Goal: Feedback & Contribution: Contribute content

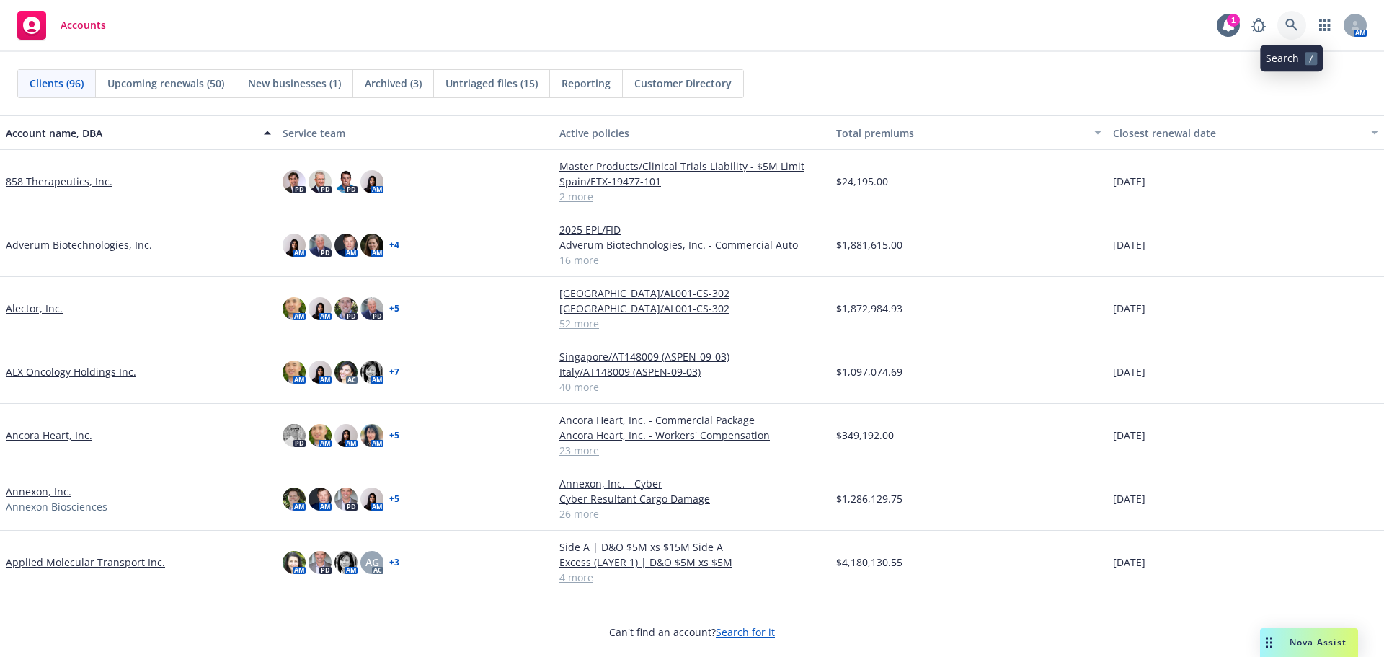
click at [1287, 27] on icon at bounding box center [1291, 25] width 13 height 13
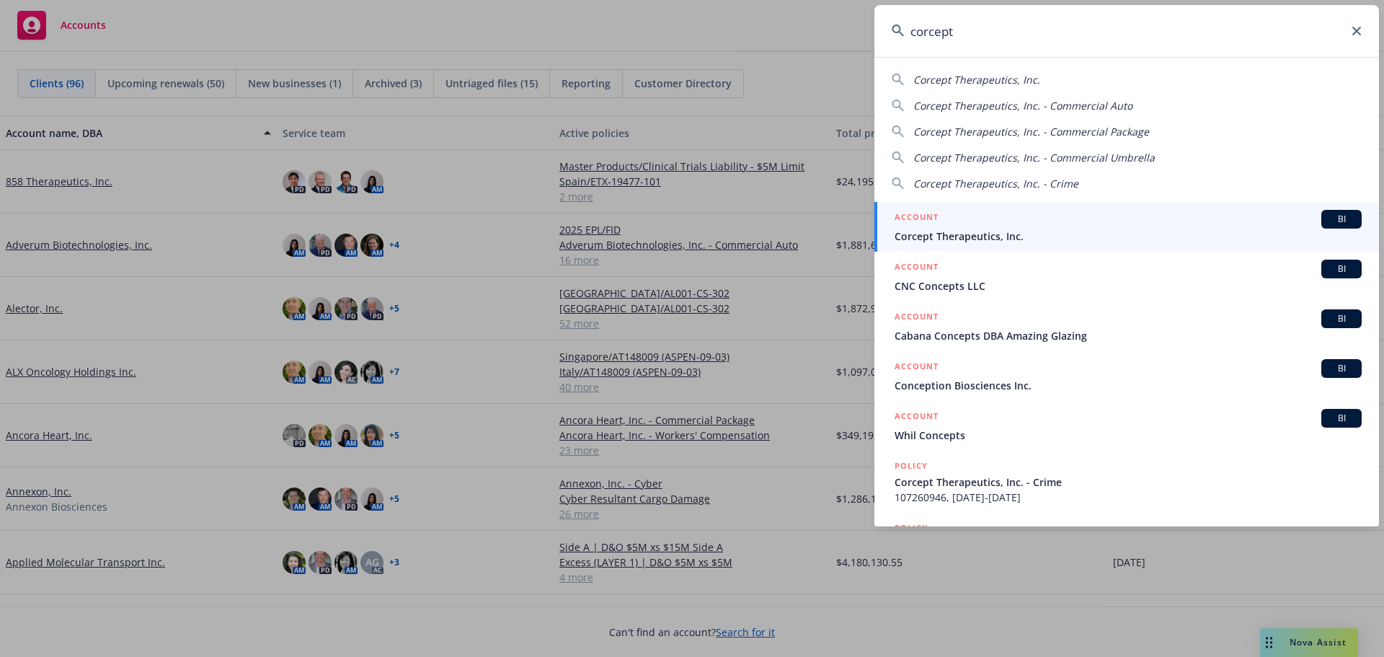
type input "corcept"
click at [1072, 231] on span "Corcept Therapeutics, Inc." at bounding box center [1128, 236] width 467 height 15
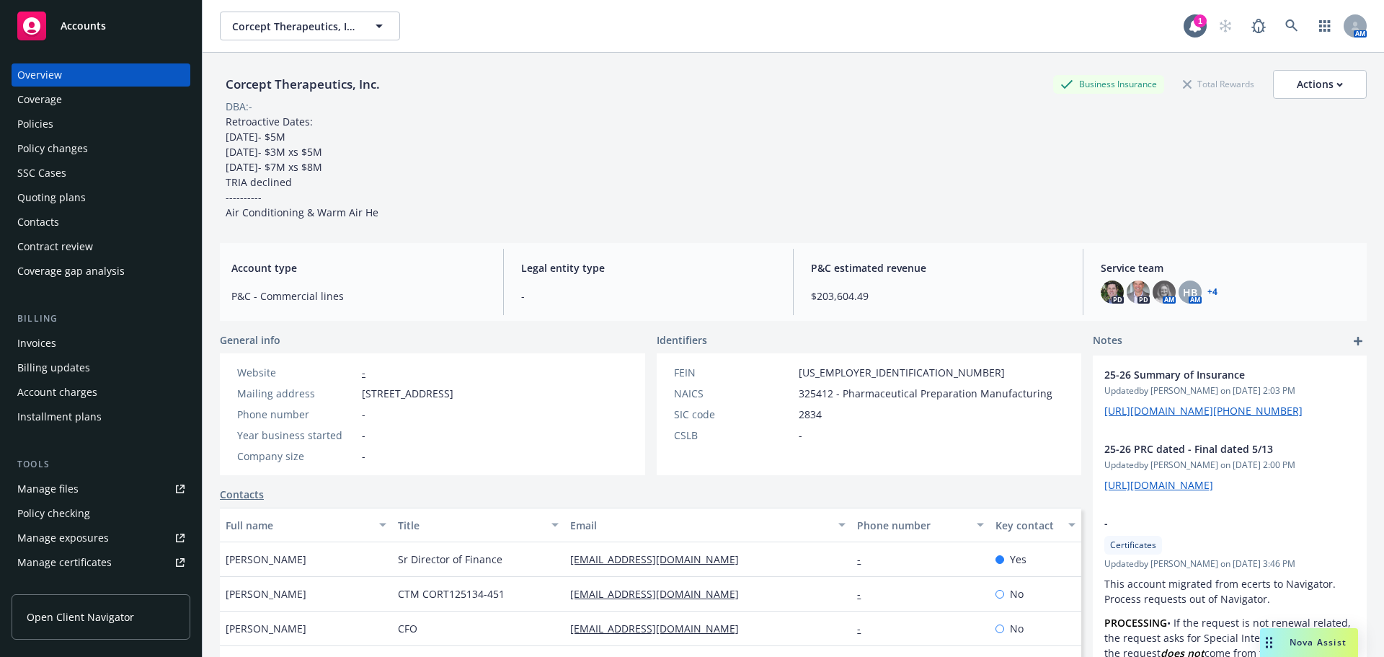
click at [73, 128] on div "Policies" at bounding box center [100, 123] width 167 height 23
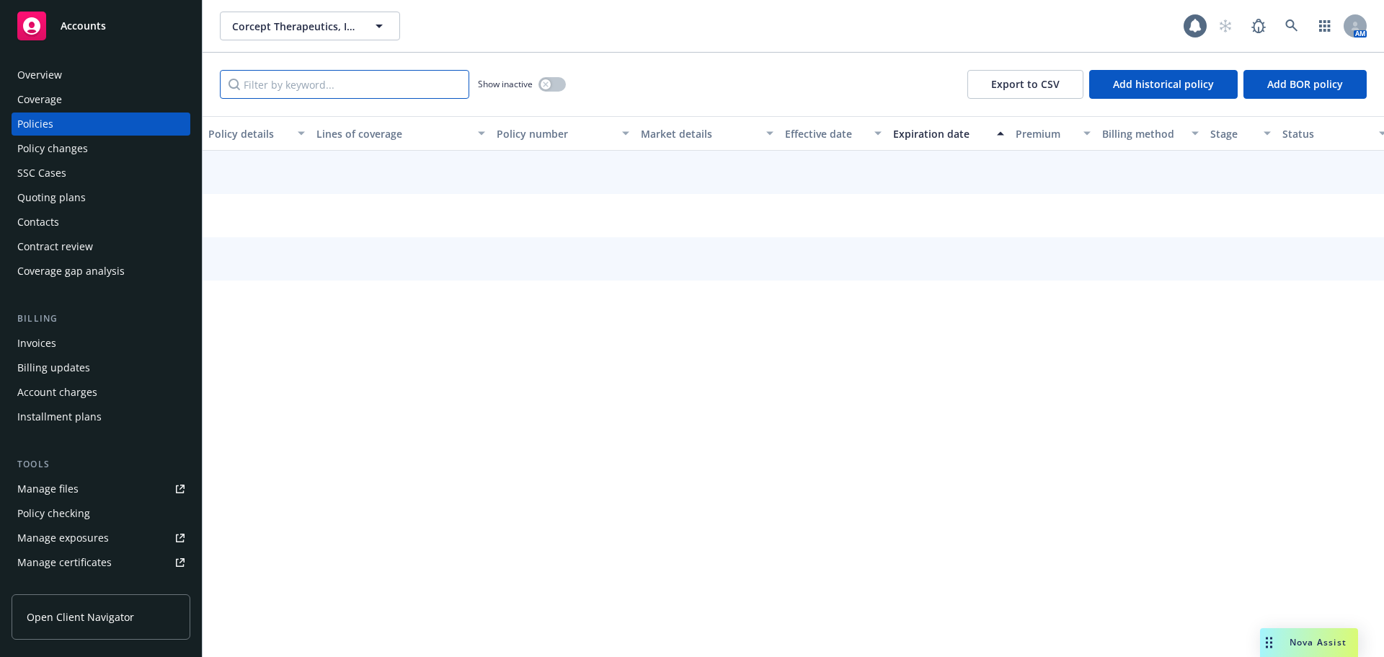
click at [332, 88] on input "Filter by keyword..." at bounding box center [344, 84] width 249 height 29
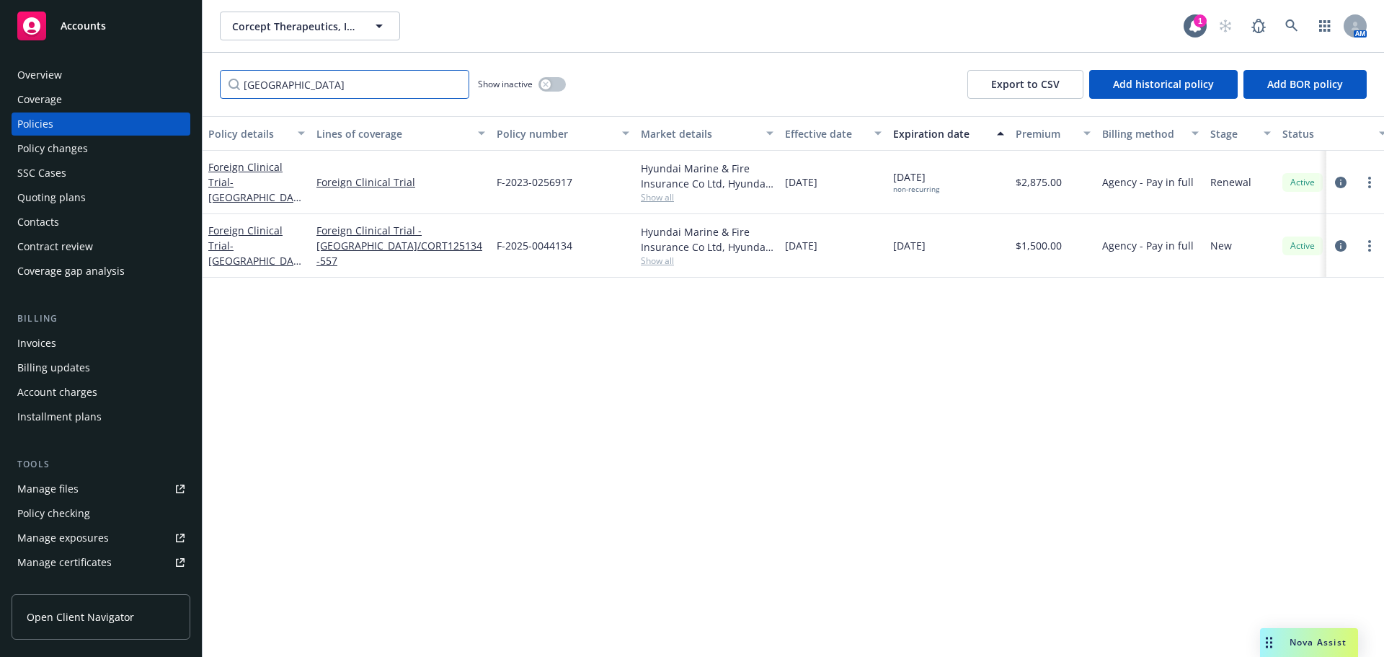
type input "[GEOGRAPHIC_DATA]"
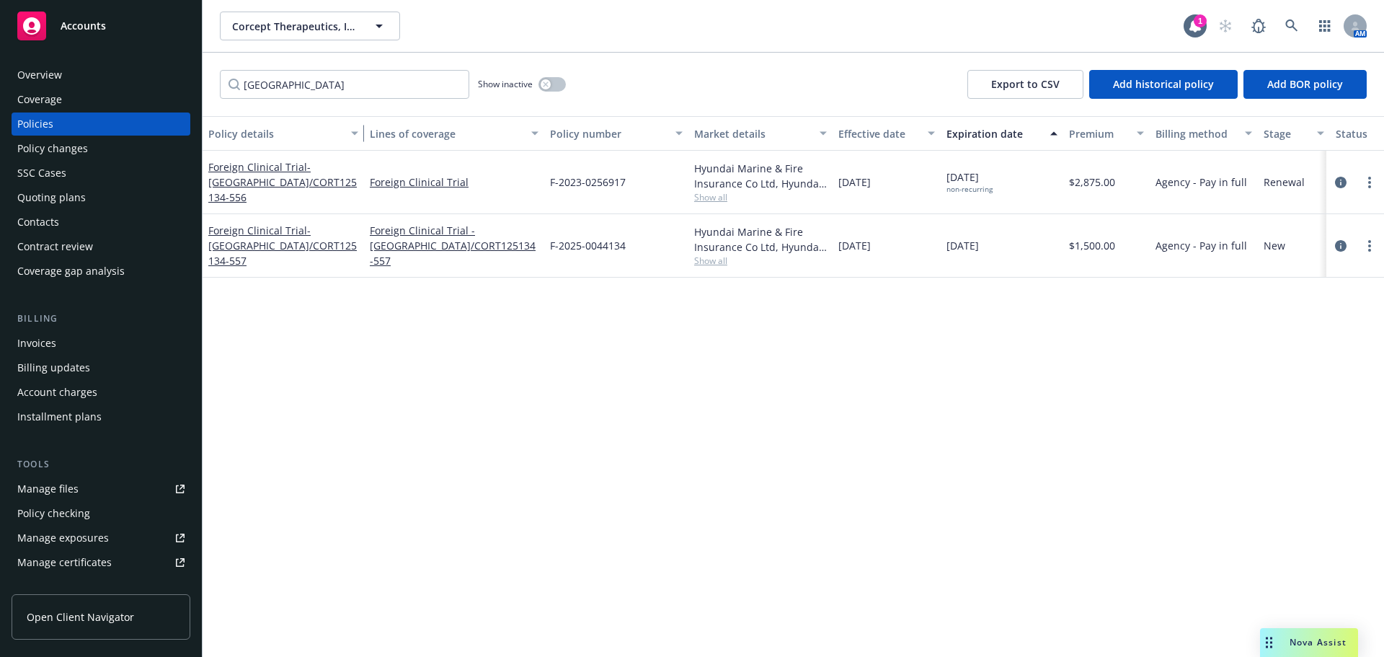
drag, startPoint x: 306, startPoint y: 127, endPoint x: 360, endPoint y: 132, distance: 53.6
click at [360, 132] on div "button" at bounding box center [356, 133] width 7 height 33
click at [306, 254] on span "- [GEOGRAPHIC_DATA]/CORT125134-557" at bounding box center [282, 245] width 149 height 44
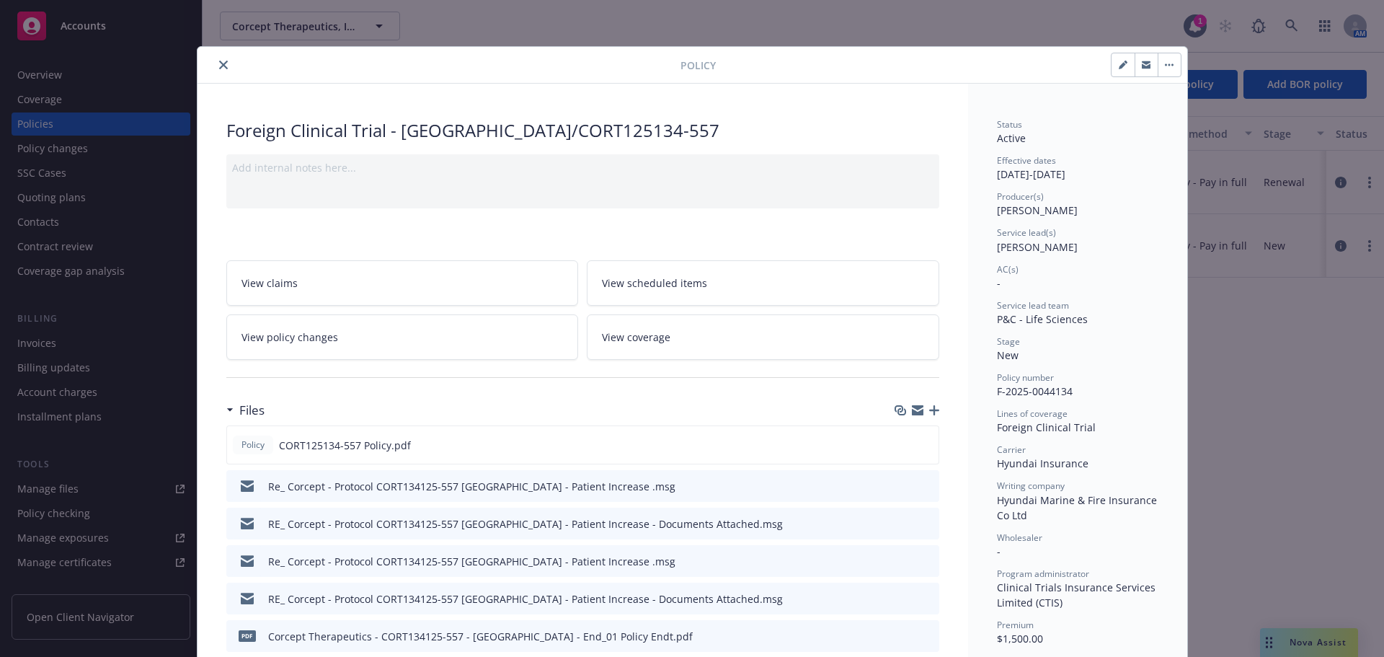
click at [933, 406] on icon "button" at bounding box center [934, 410] width 10 height 10
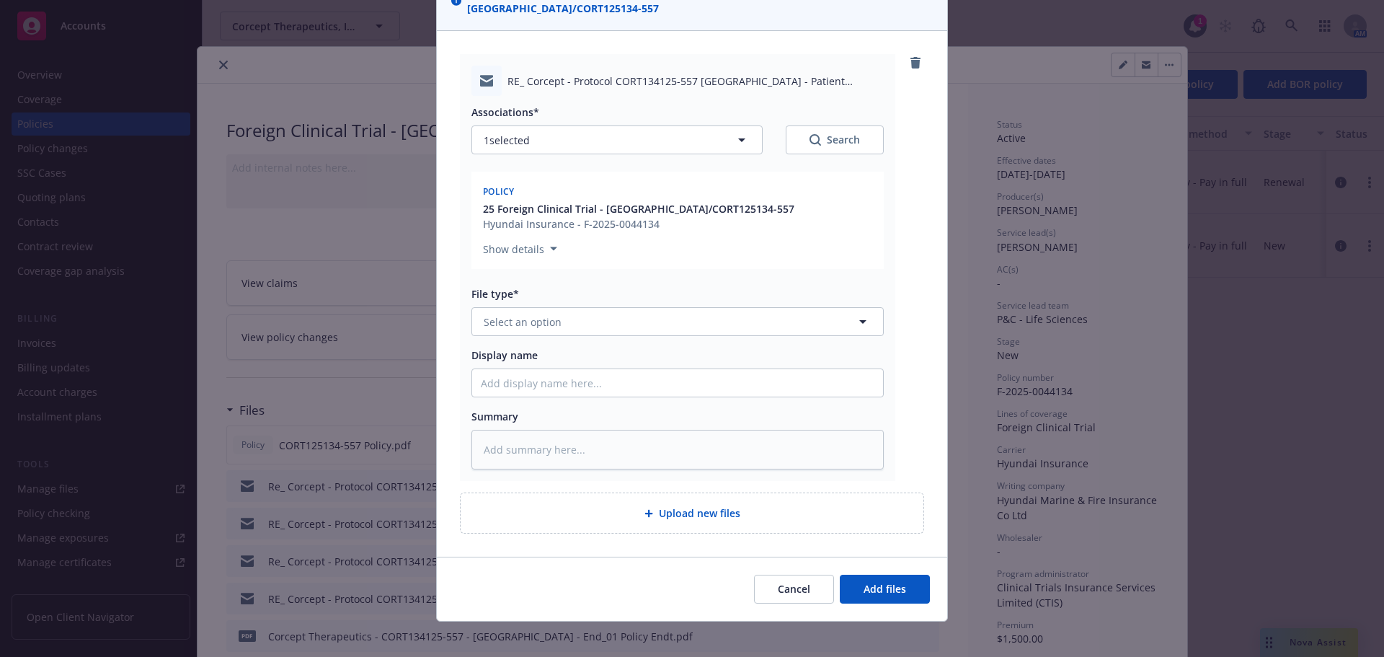
scroll to position [141, 0]
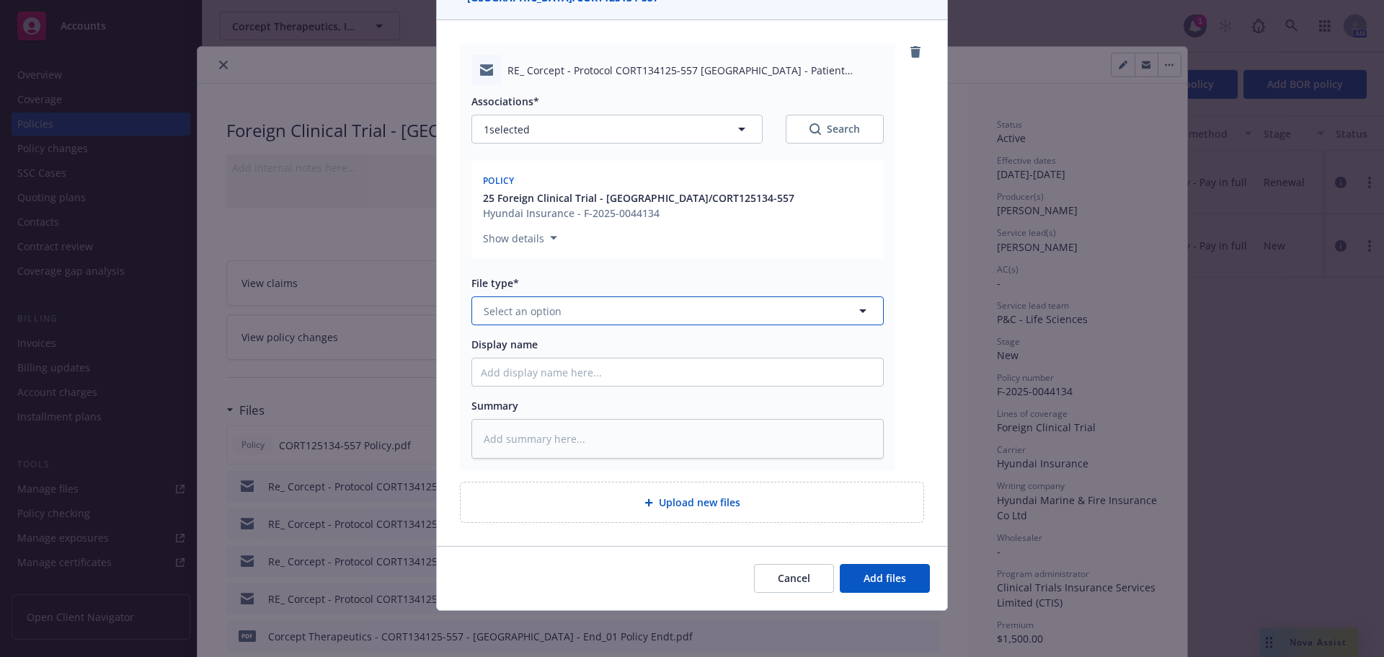
click at [558, 316] on button "Select an option" at bounding box center [677, 310] width 412 height 29
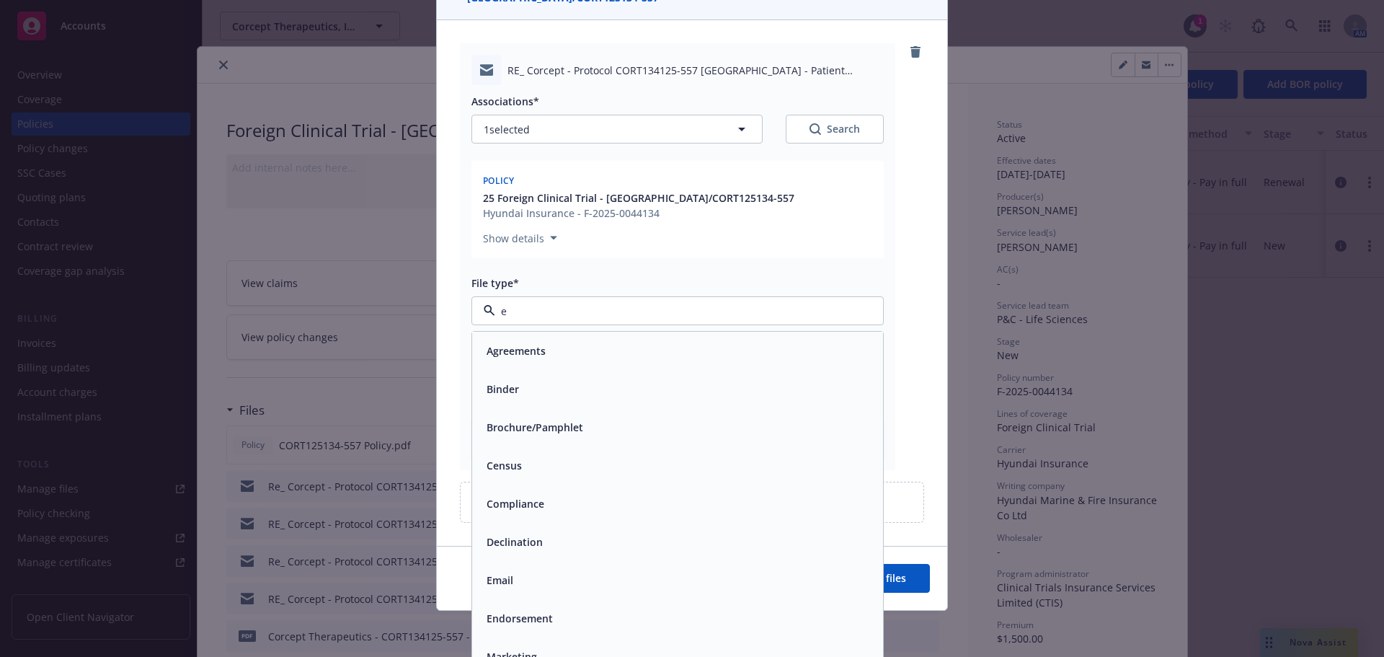
type input "em"
click at [557, 391] on div "Email" at bounding box center [678, 388] width 394 height 21
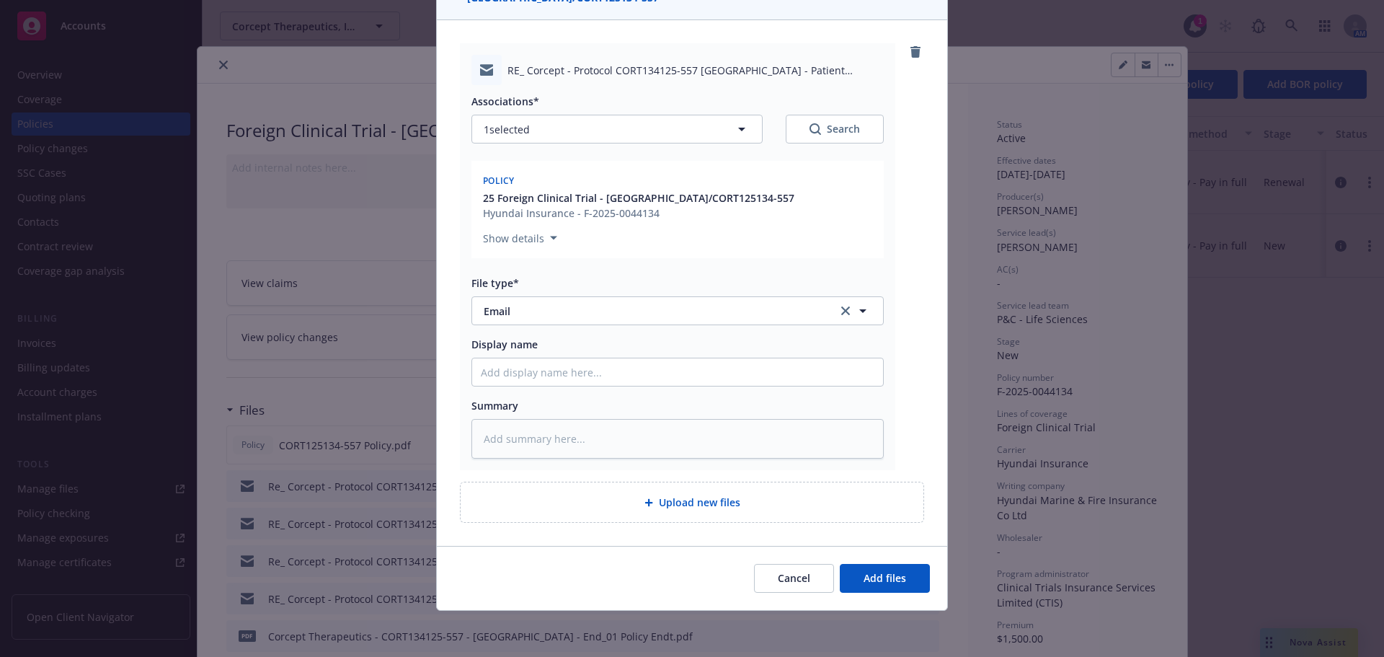
type textarea "x"
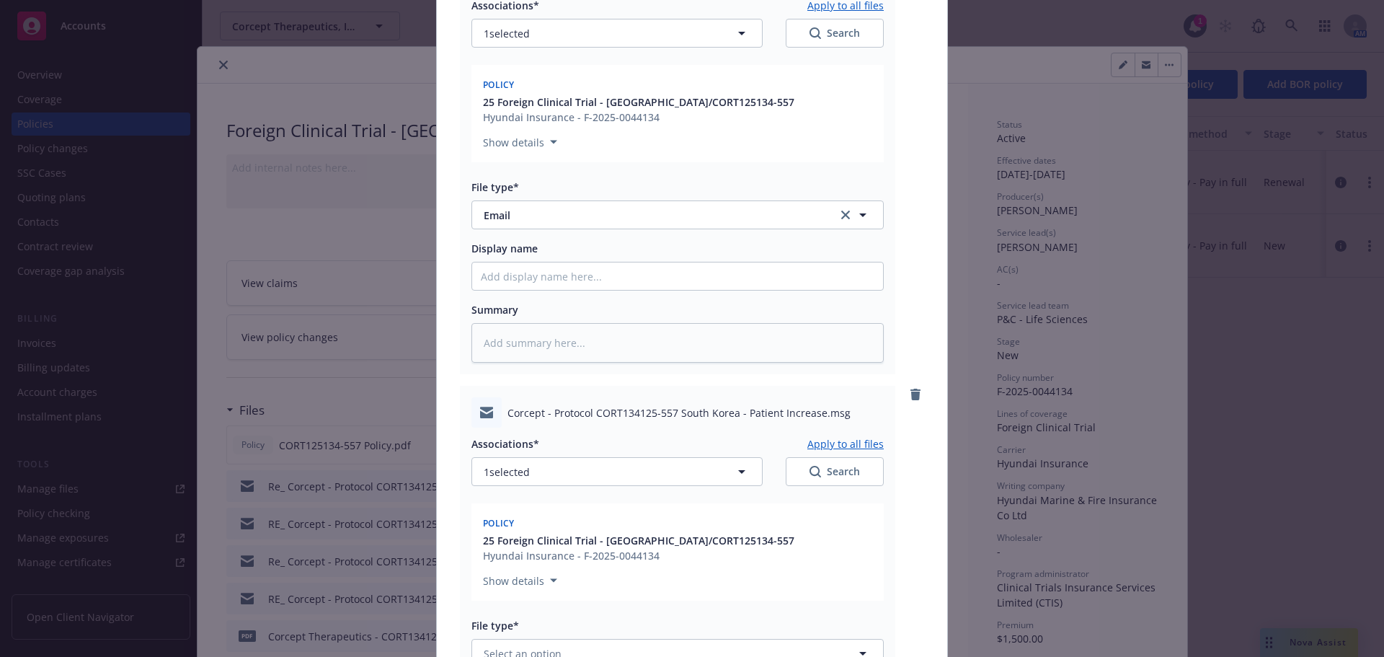
scroll to position [429, 0]
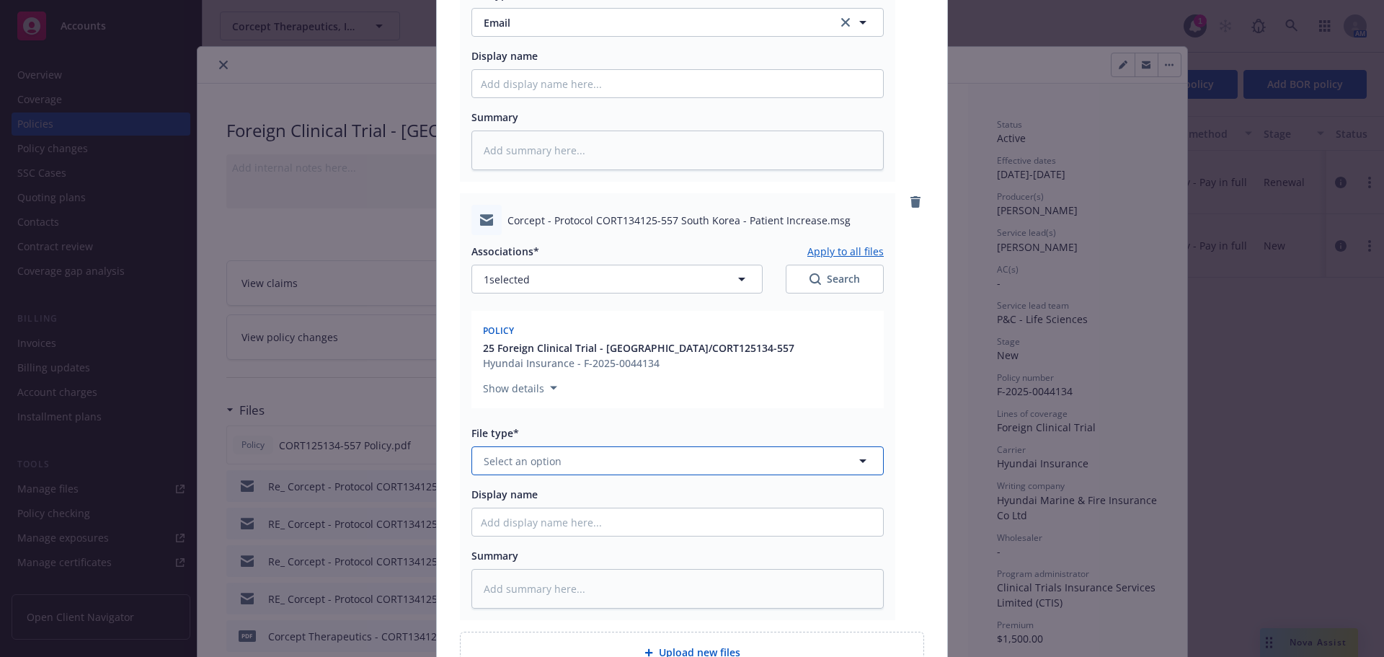
click at [549, 454] on span "Select an option" at bounding box center [523, 460] width 78 height 15
type input "em"
click at [633, 537] on div "Email" at bounding box center [678, 538] width 394 height 21
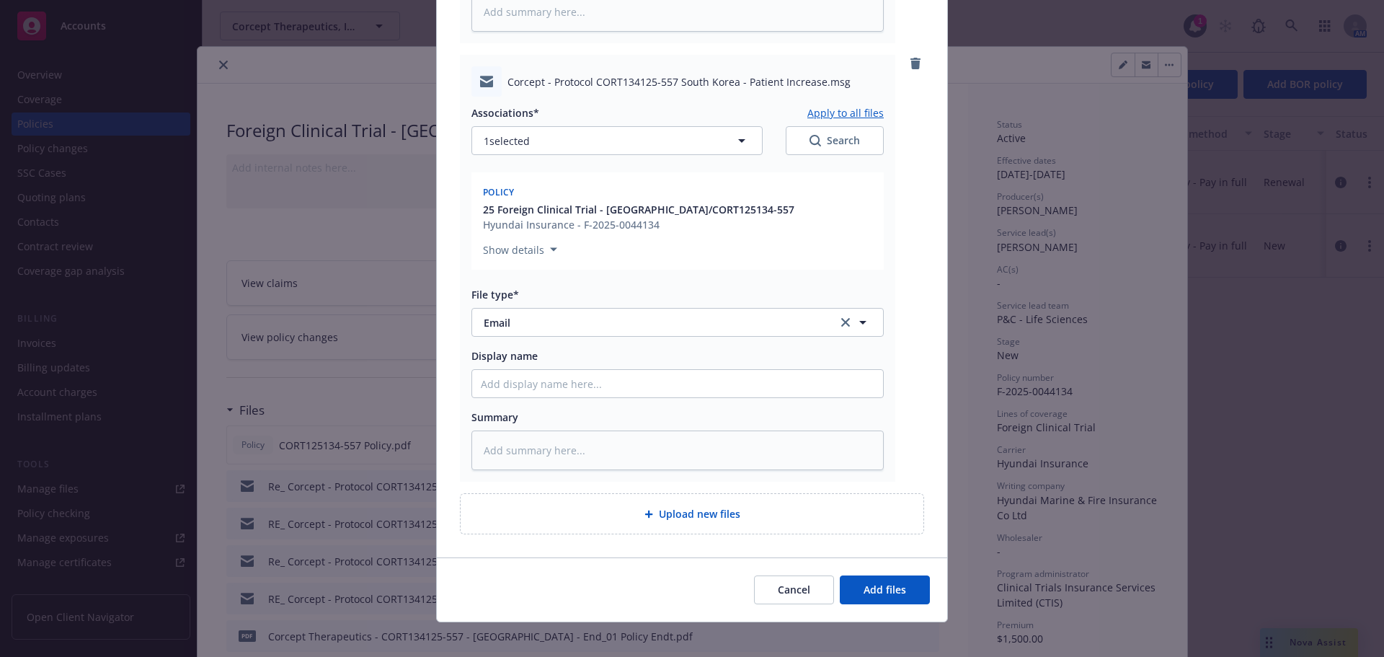
scroll to position [579, 0]
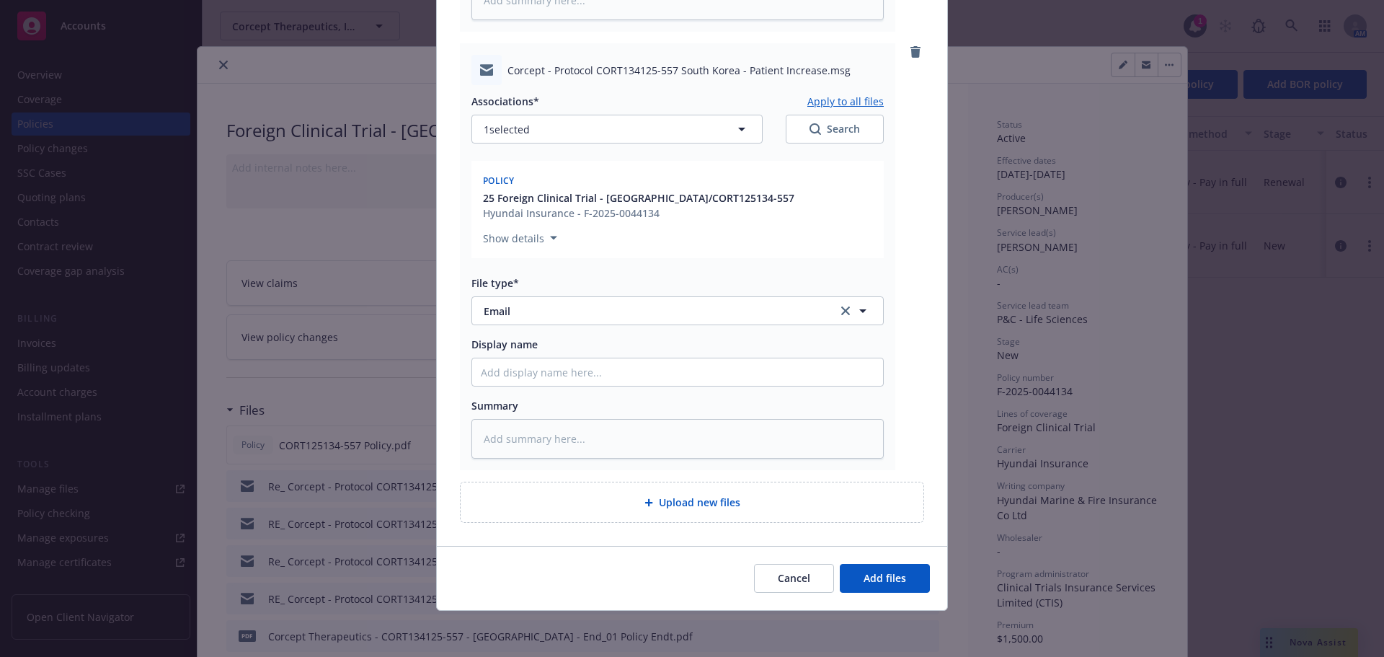
type textarea "x"
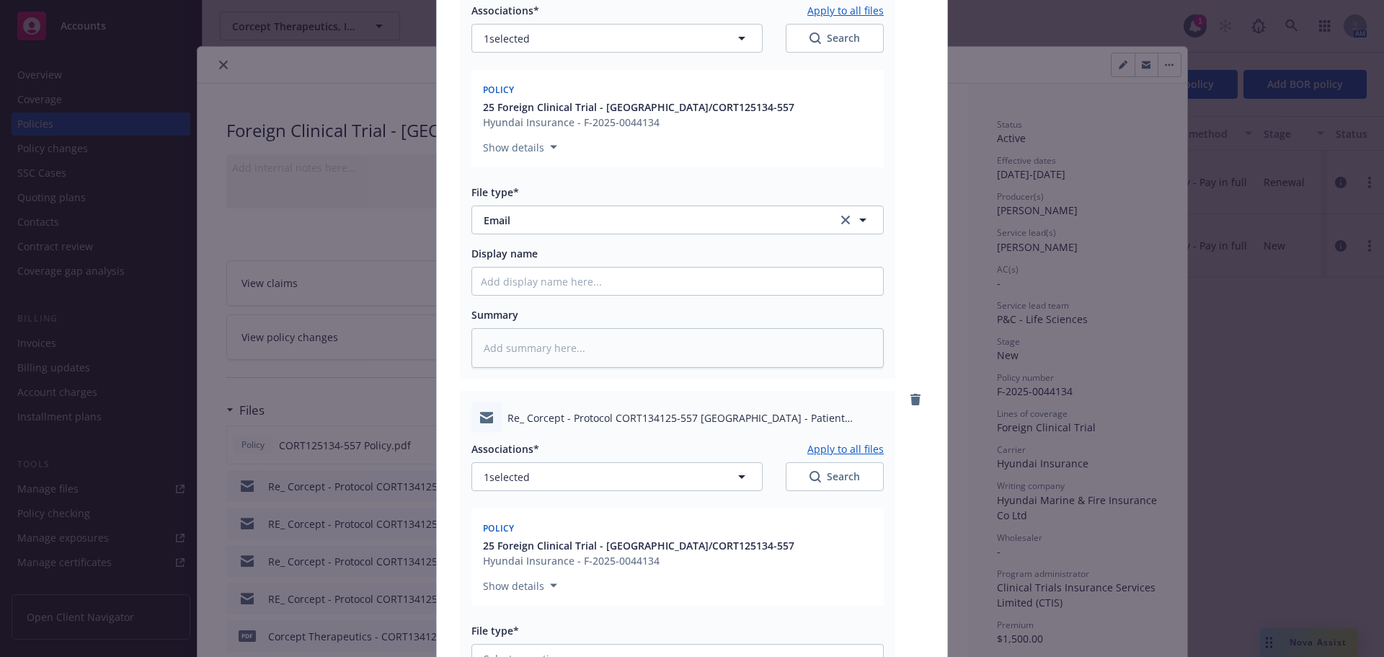
scroll to position [867, 0]
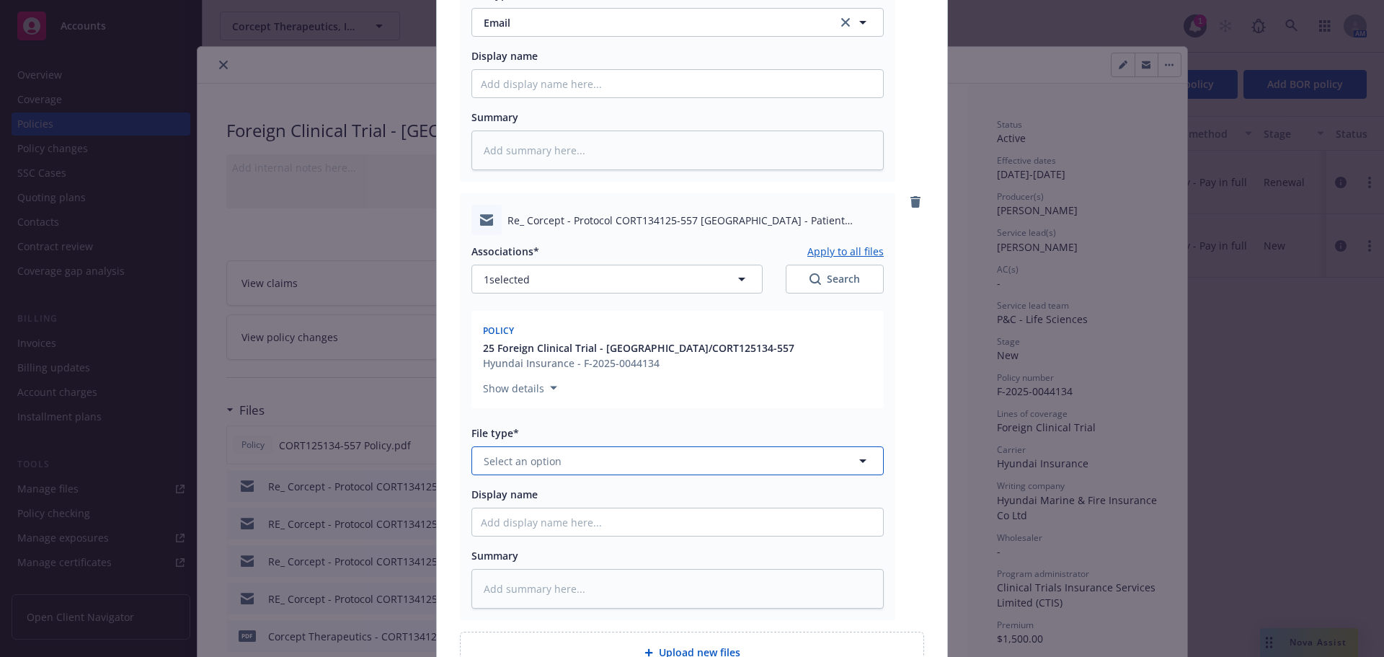
click at [530, 454] on span "Select an option" at bounding box center [523, 460] width 78 height 15
type input "em"
click at [601, 543] on div "Email" at bounding box center [678, 538] width 394 height 21
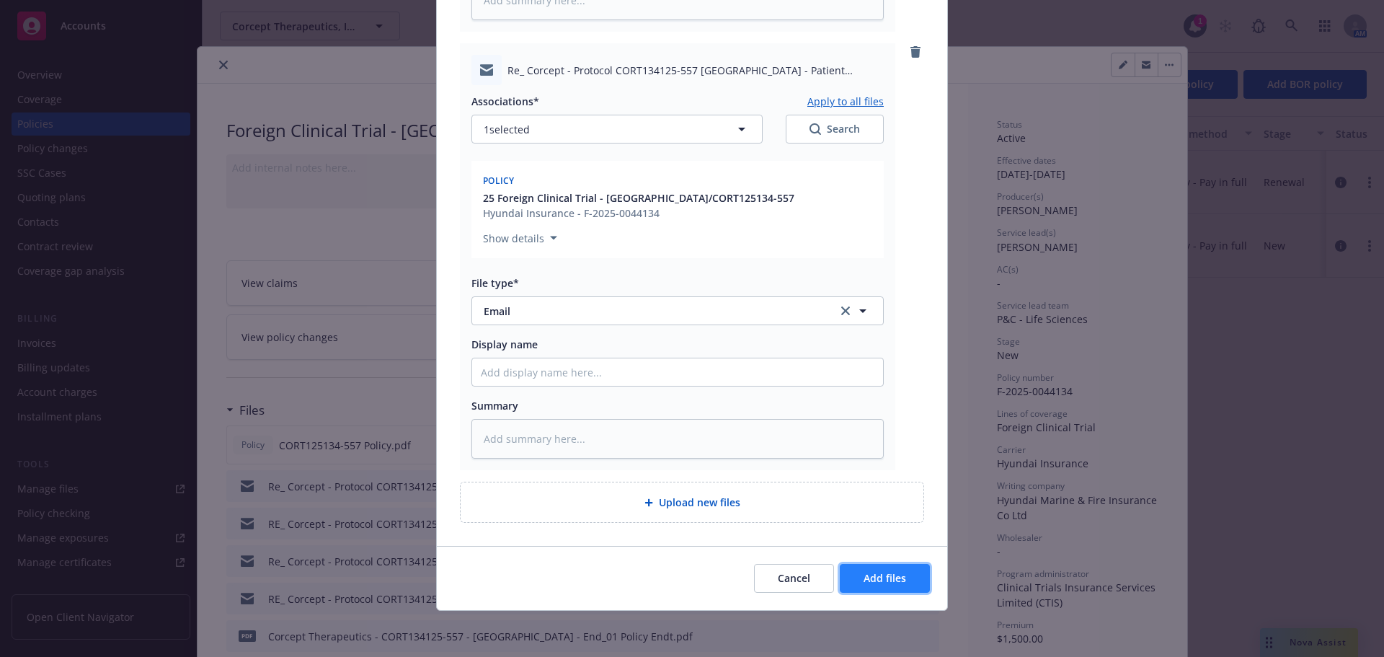
click at [864, 584] on span "Add files" at bounding box center [885, 578] width 43 height 14
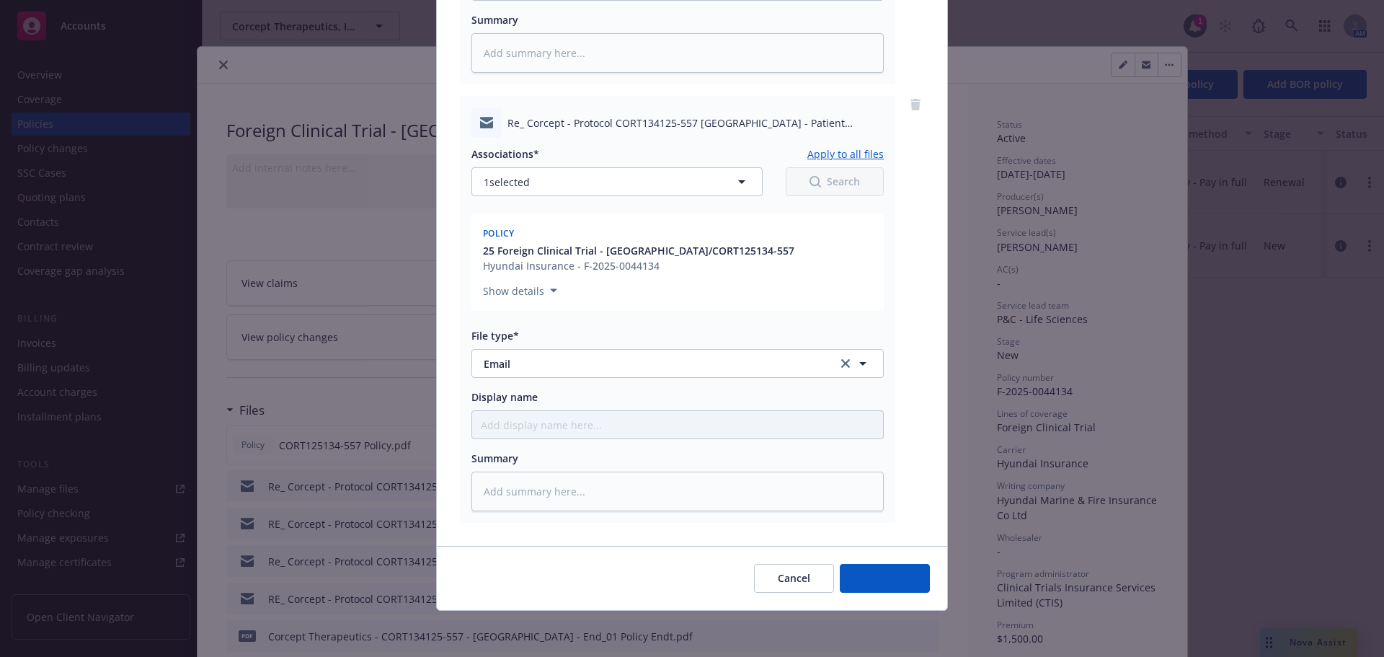
scroll to position [965, 0]
type textarea "x"
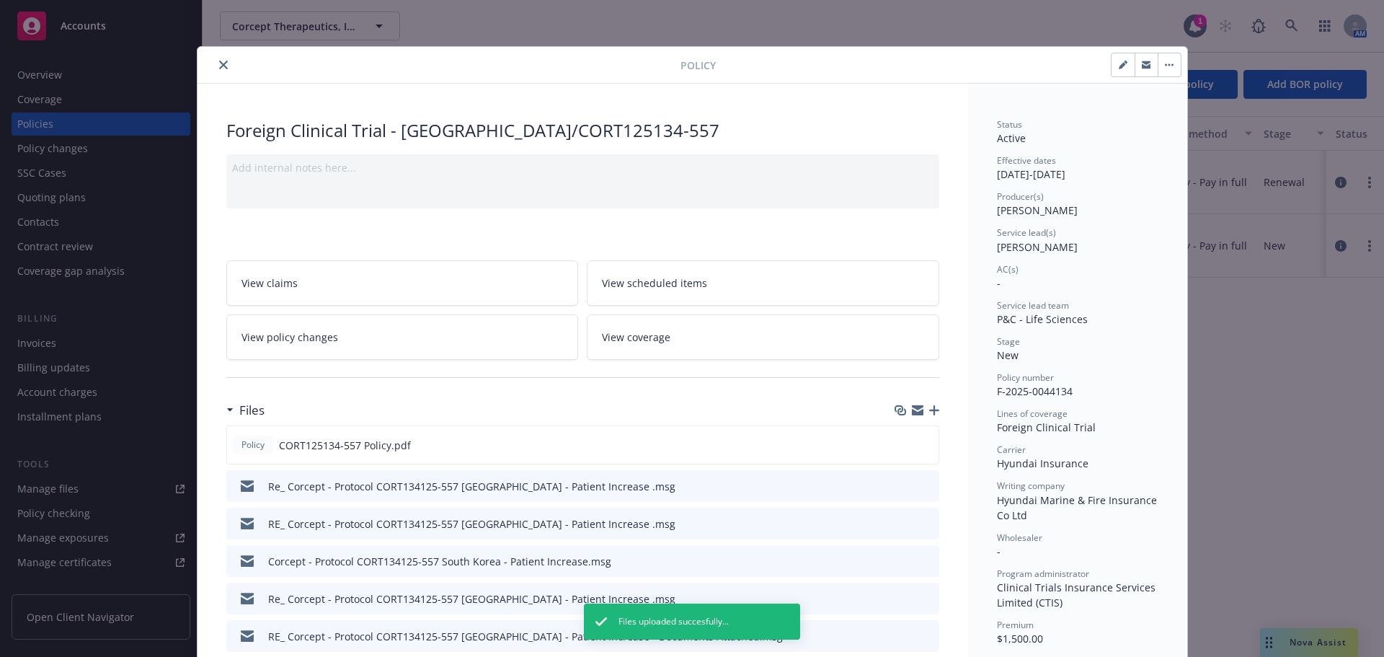
click at [219, 62] on icon "close" at bounding box center [223, 65] width 9 height 9
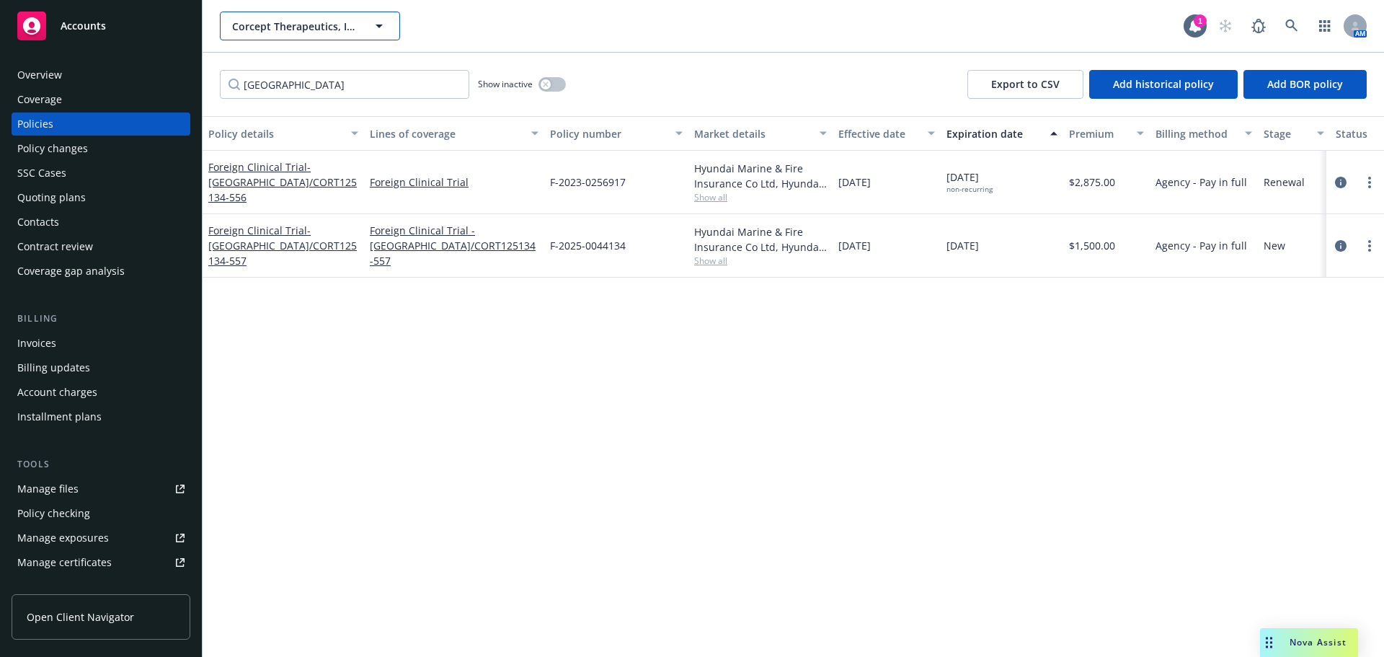
click at [262, 37] on button "Corcept Therapeutics, Inc." at bounding box center [310, 26] width 180 height 29
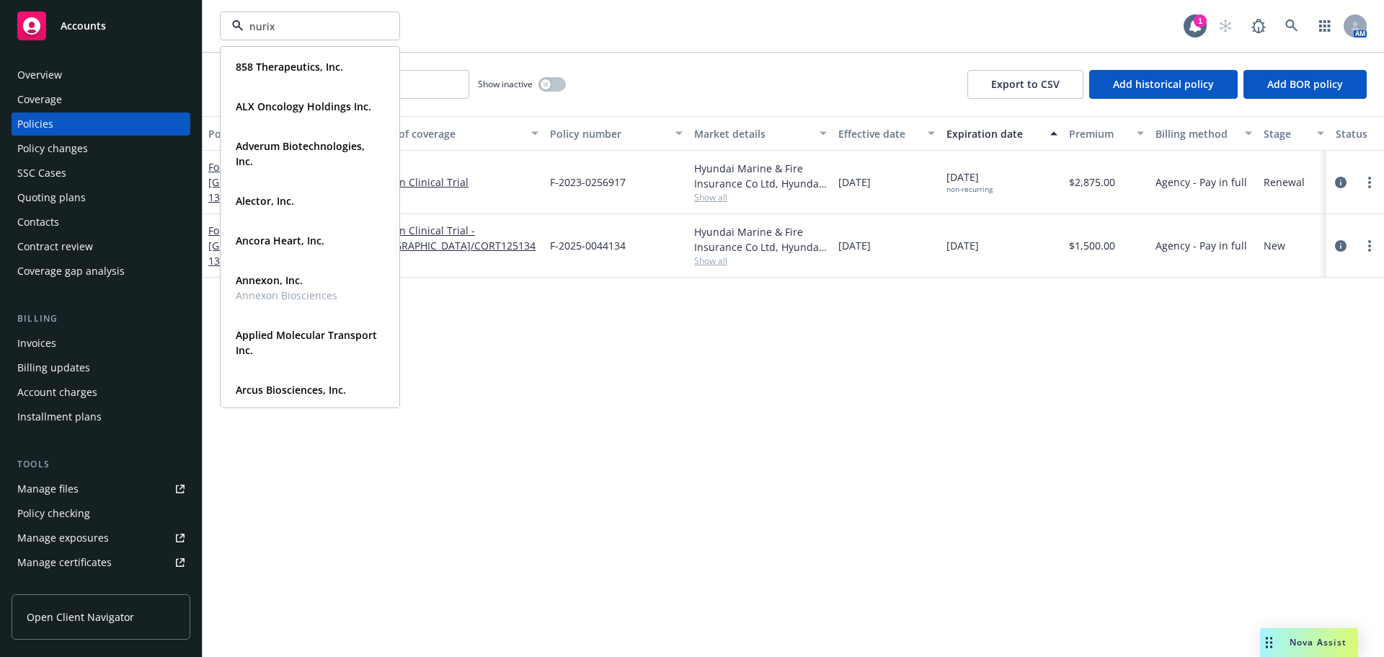
type input "nurix"
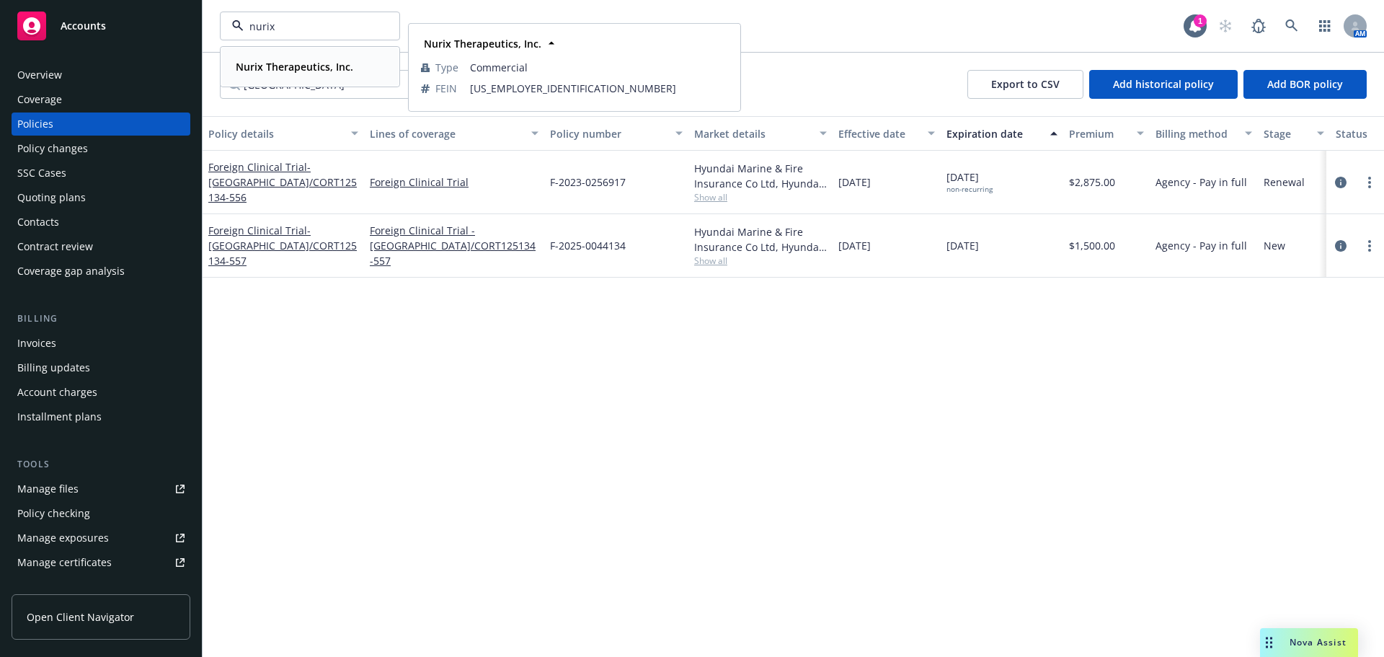
click at [285, 68] on strong "Nurix Therapeutics, Inc." at bounding box center [295, 67] width 118 height 14
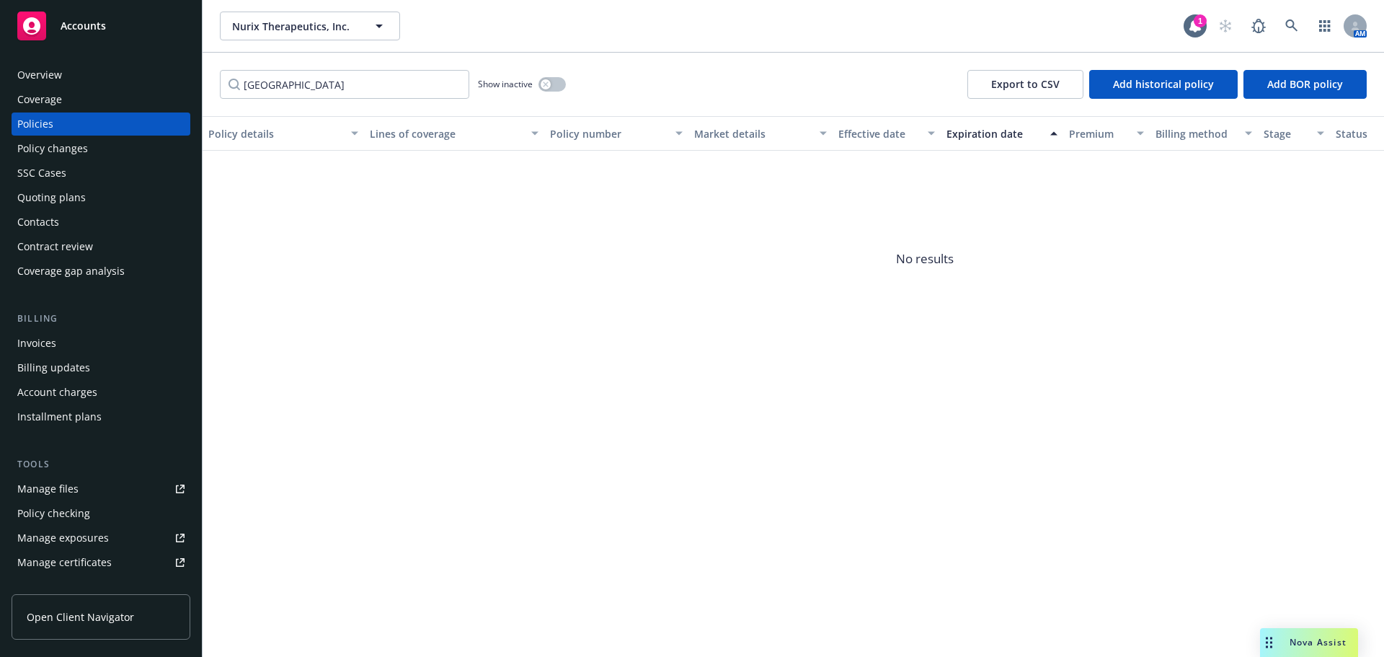
click at [73, 81] on div "Overview" at bounding box center [100, 74] width 167 height 23
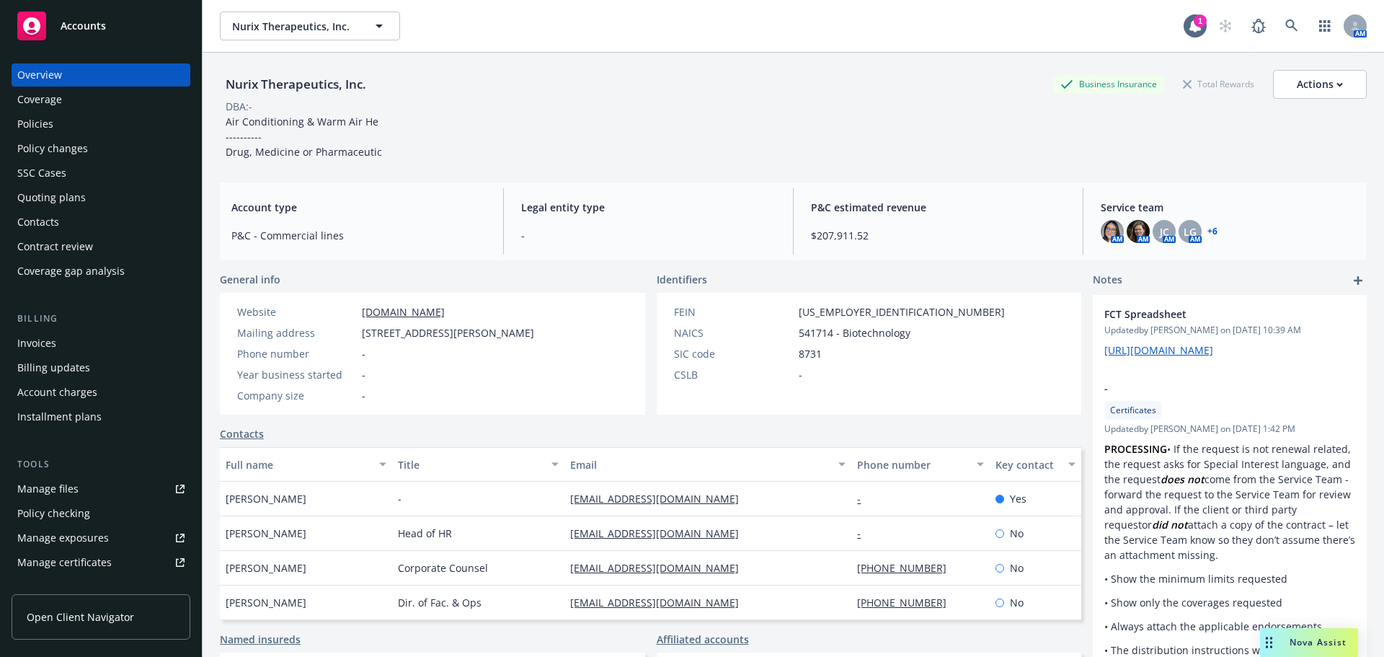
click at [1210, 229] on div "AM AM JC AM LG AM + 6" at bounding box center [1228, 231] width 254 height 23
click at [1207, 229] on link "+ 6" at bounding box center [1212, 231] width 10 height 9
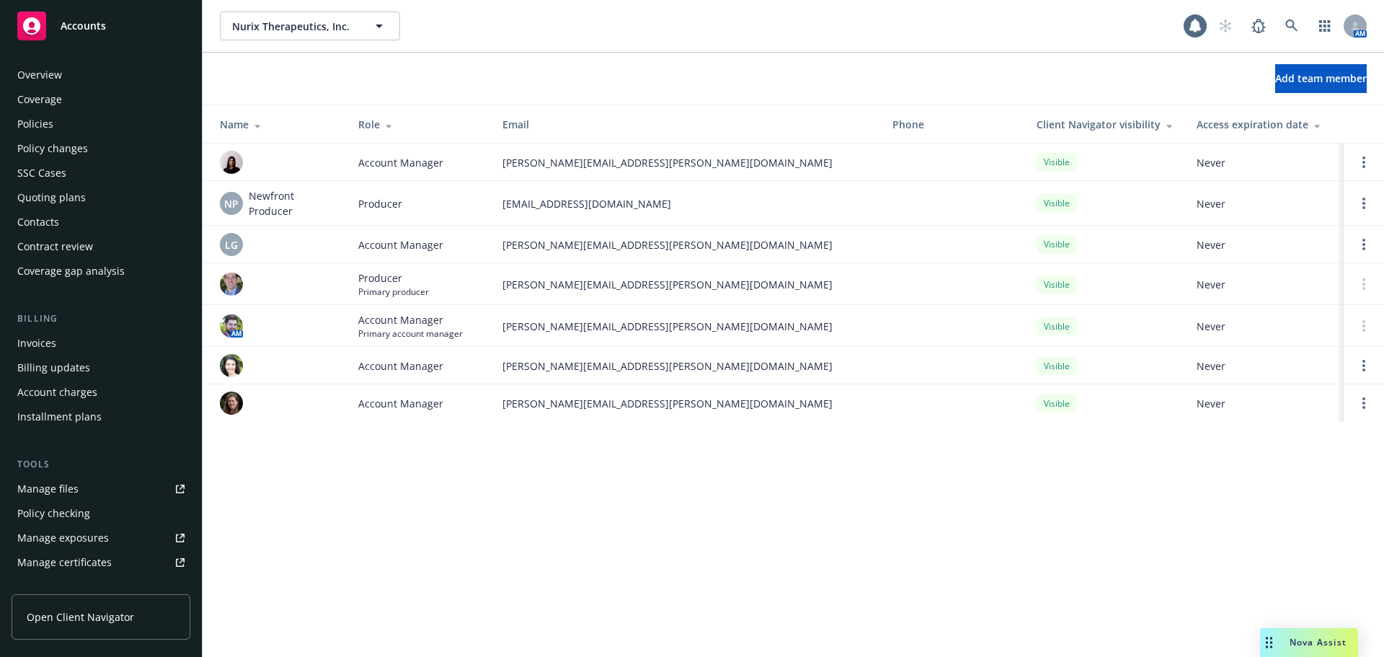
scroll to position [307, 0]
